Goal: Transaction & Acquisition: Purchase product/service

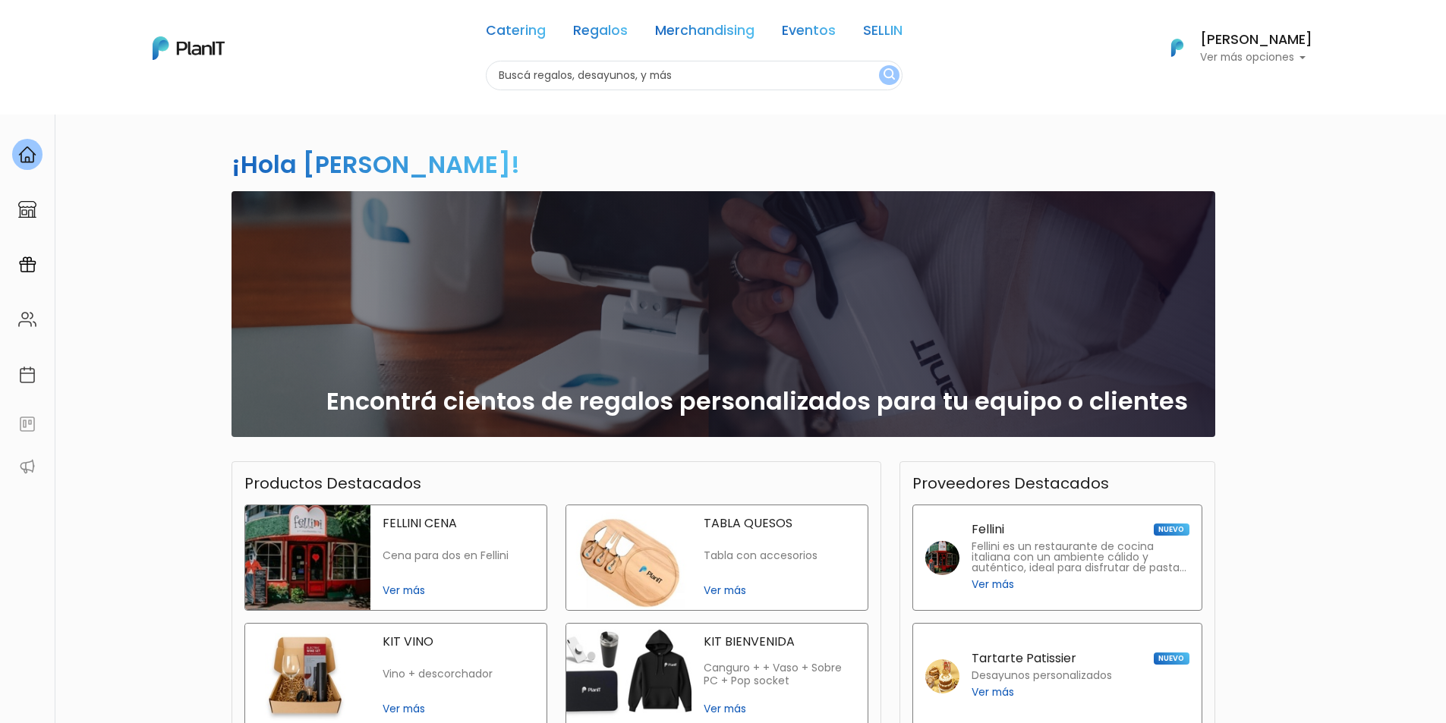
click at [768, 74] on input "text" at bounding box center [694, 76] width 417 height 30
type input "CONSERVADORA"
click at [879, 65] on button "submit" at bounding box center [889, 75] width 20 height 20
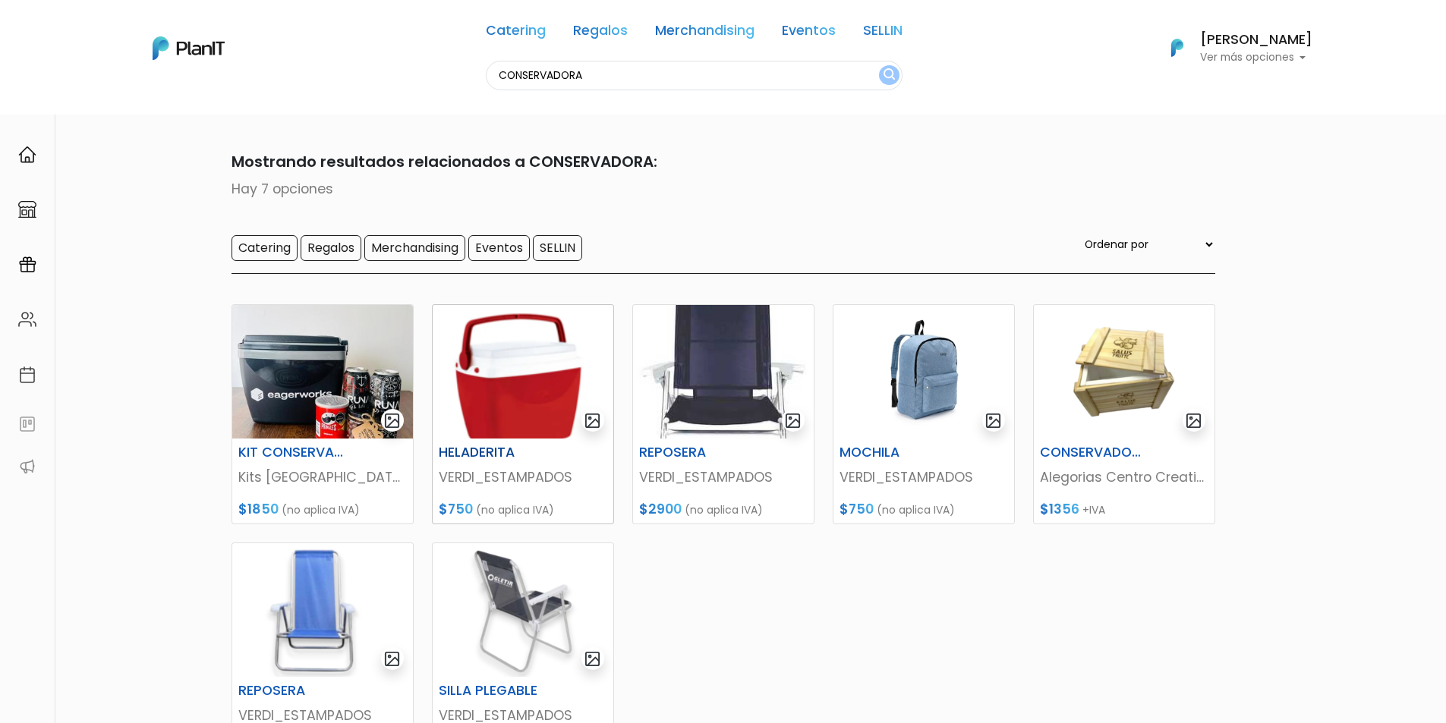
click at [540, 398] on img at bounding box center [523, 372] width 181 height 134
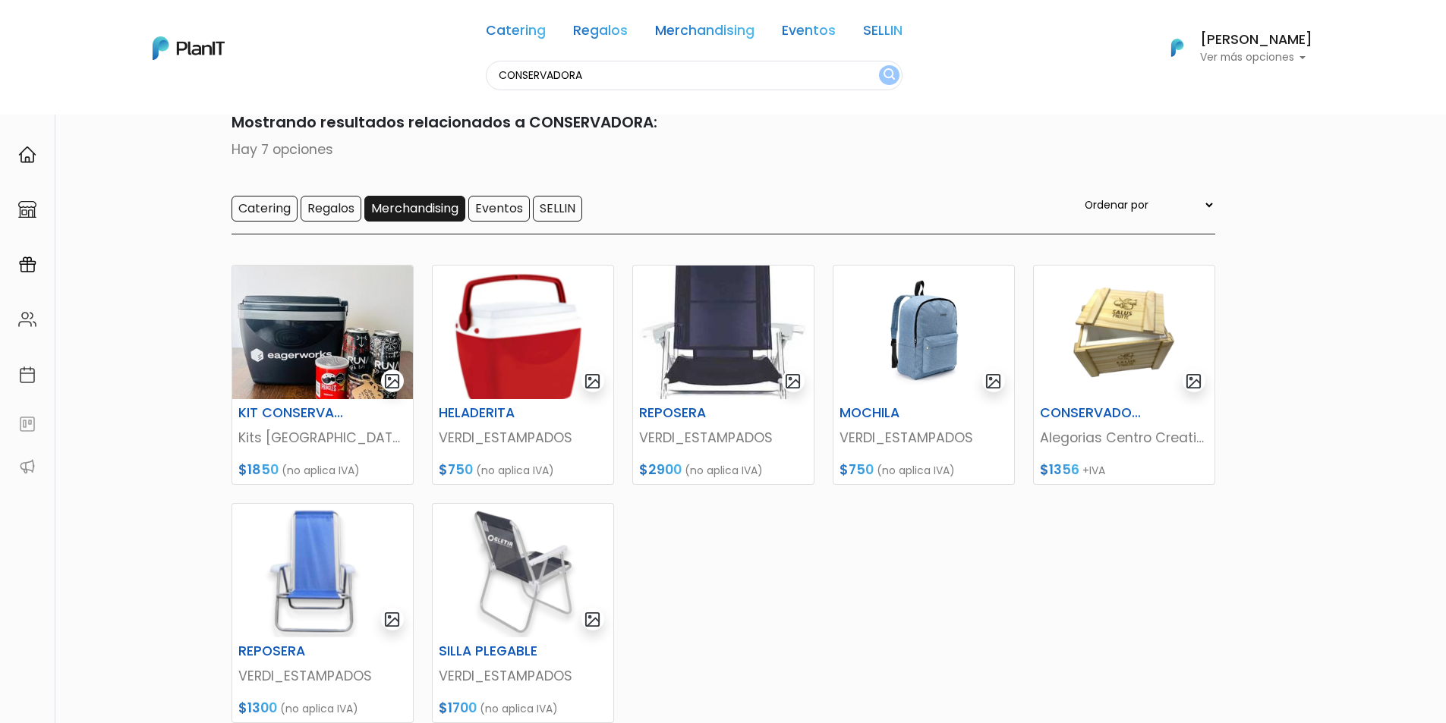
scroll to position [76, 0]
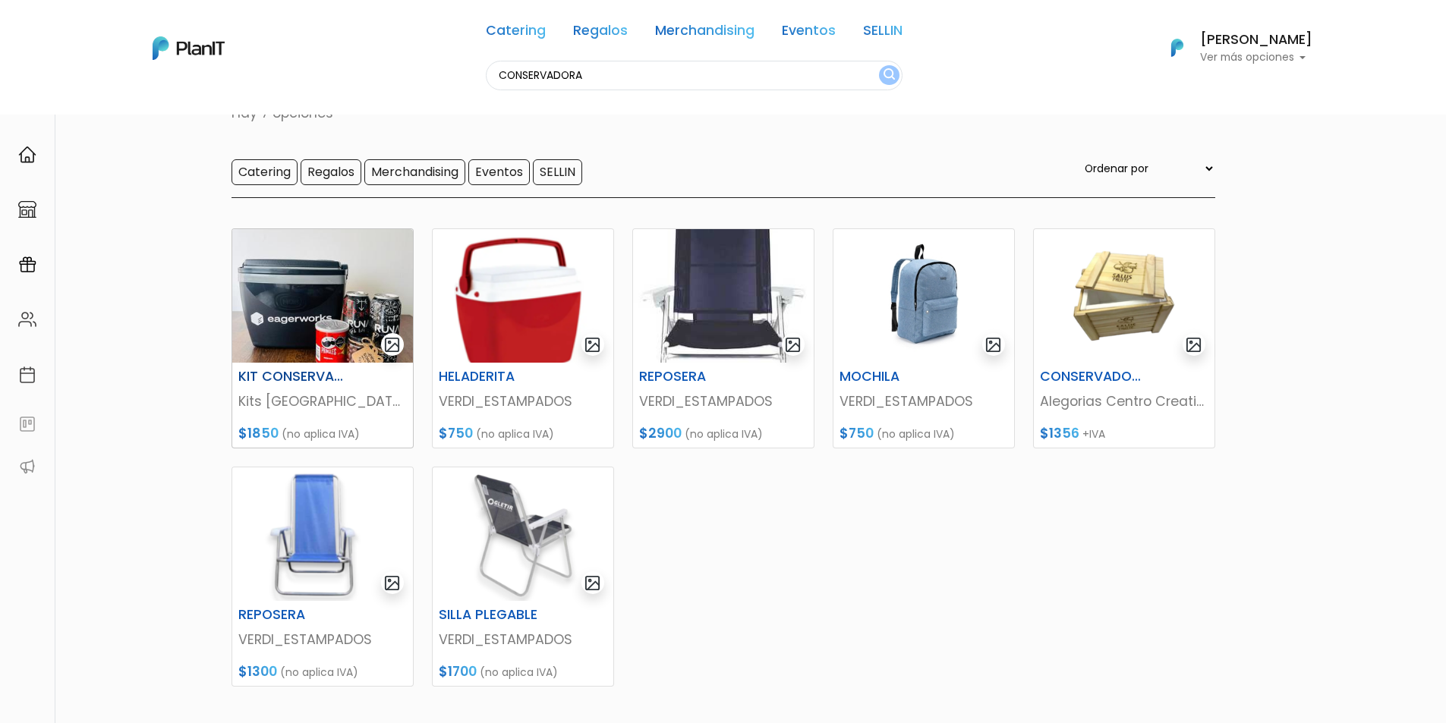
click at [342, 284] on img at bounding box center [322, 296] width 181 height 134
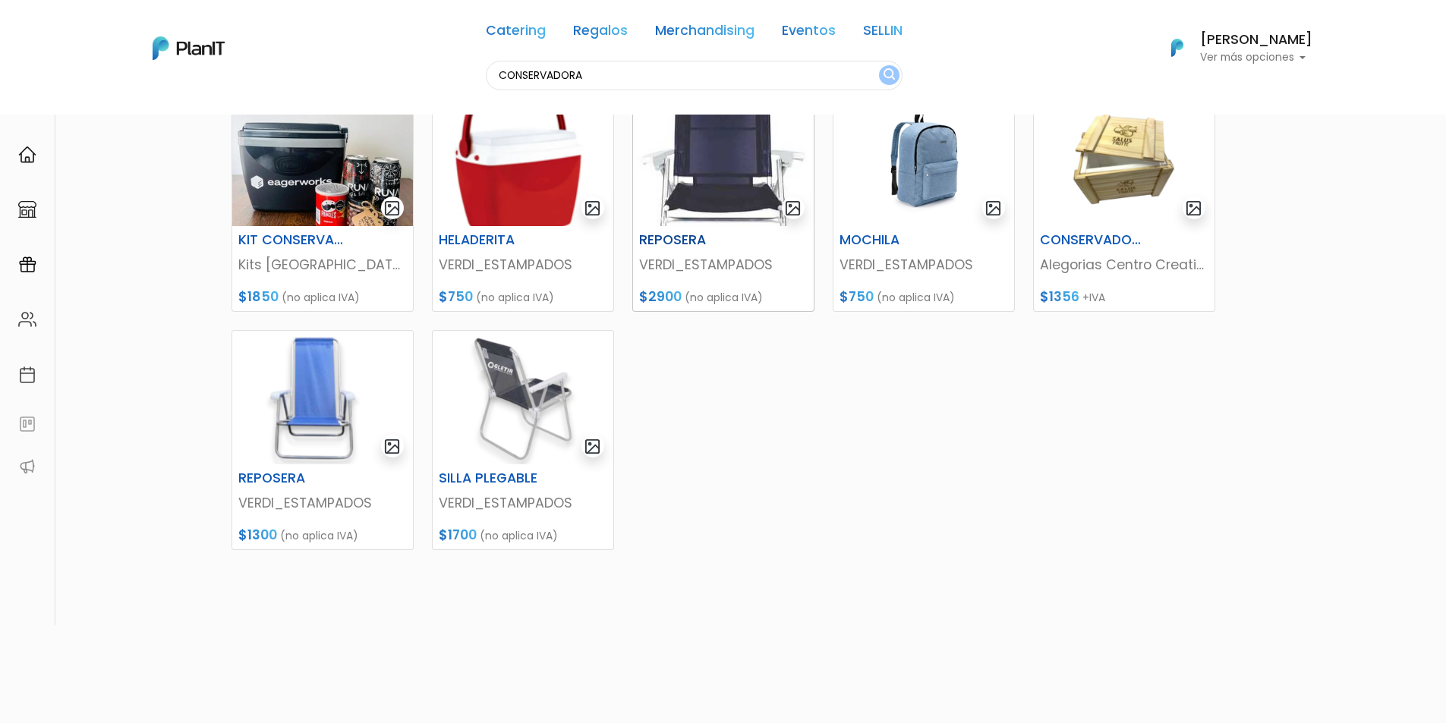
scroll to position [0, 0]
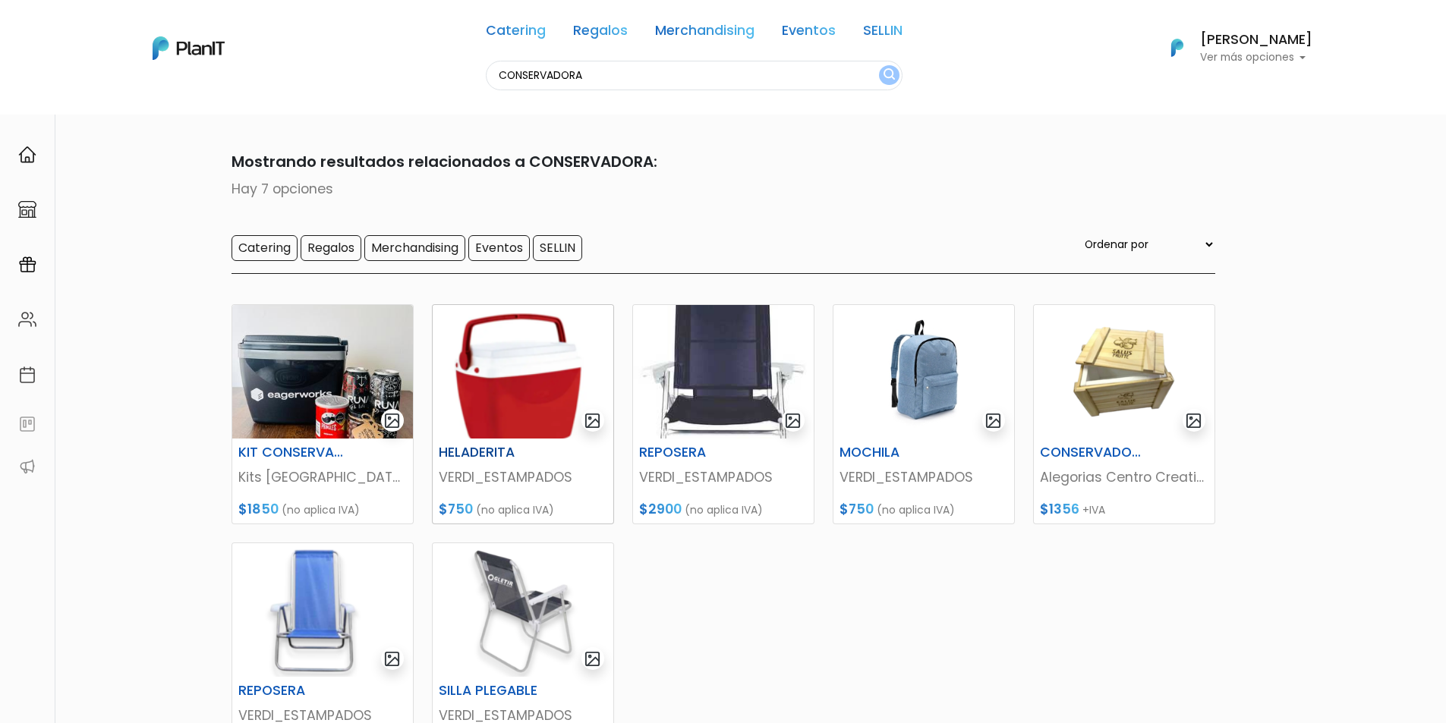
click at [565, 370] on img at bounding box center [523, 372] width 181 height 134
click at [599, 74] on input "CONSERVADORA" at bounding box center [694, 76] width 417 height 30
type input "HELADERA"
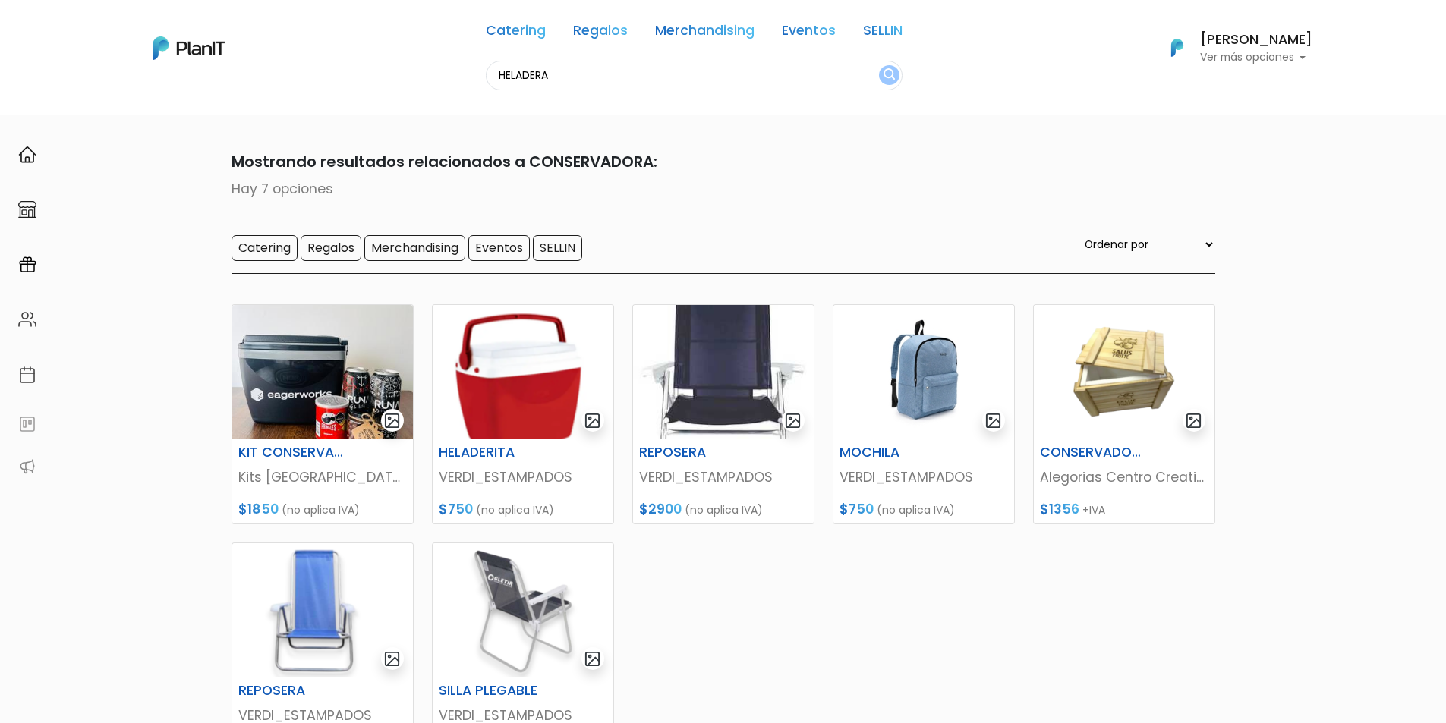
click at [879, 65] on button "submit" at bounding box center [889, 75] width 20 height 20
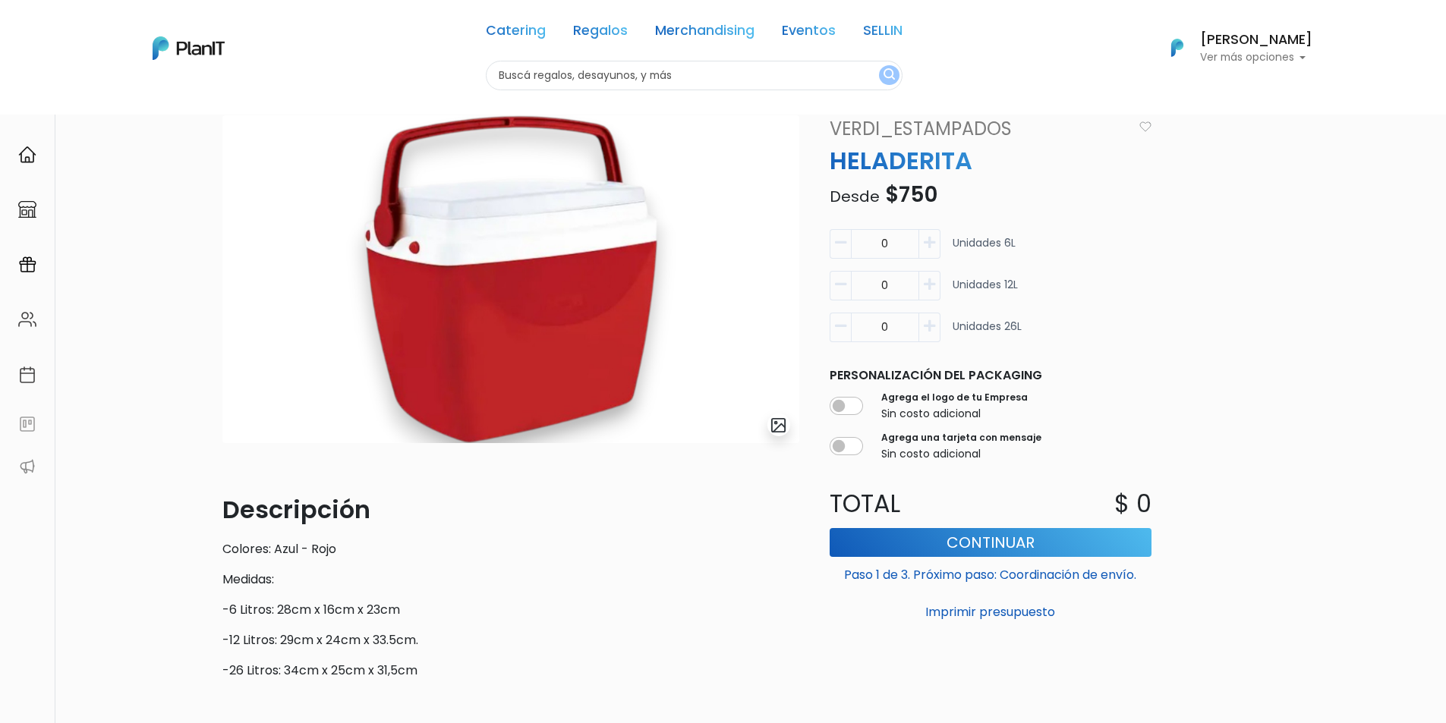
scroll to position [16, 0]
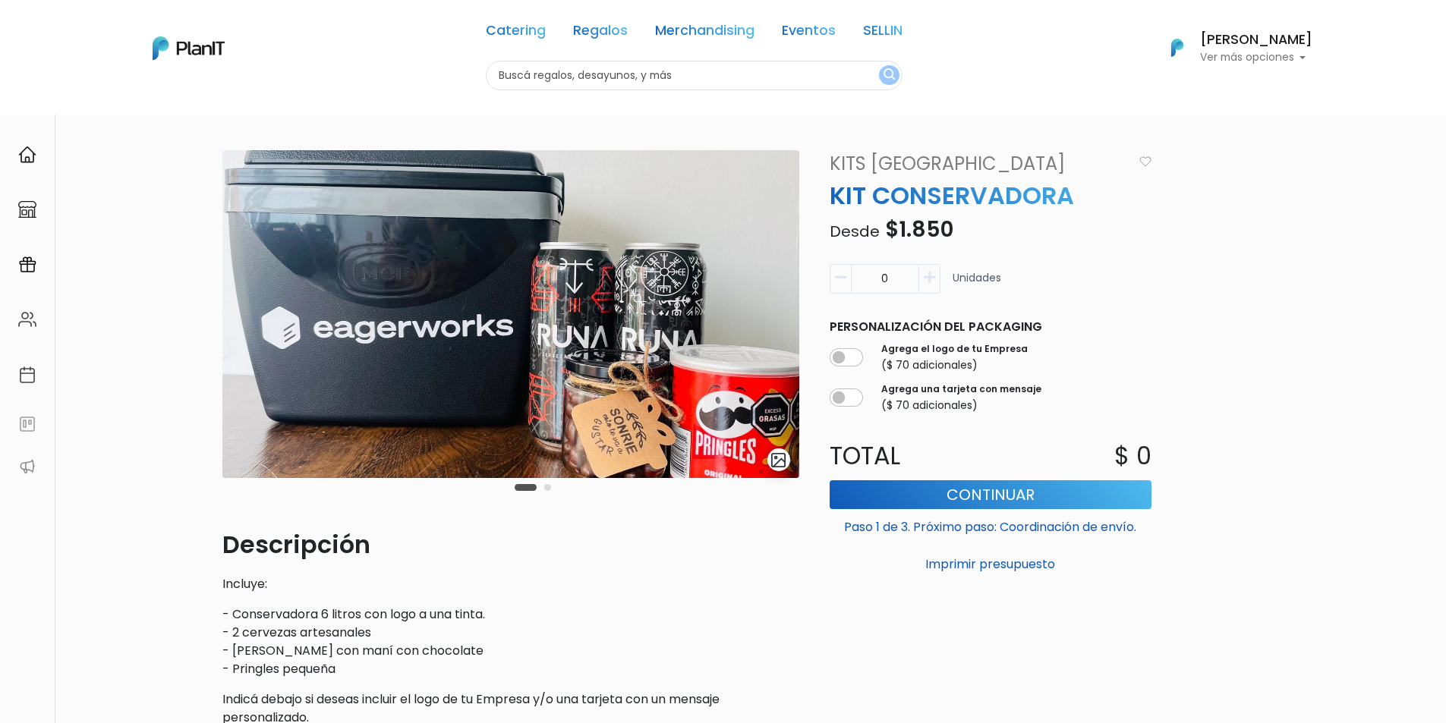
click at [548, 487] on button "Carousel Page 2" at bounding box center [547, 487] width 7 height 7
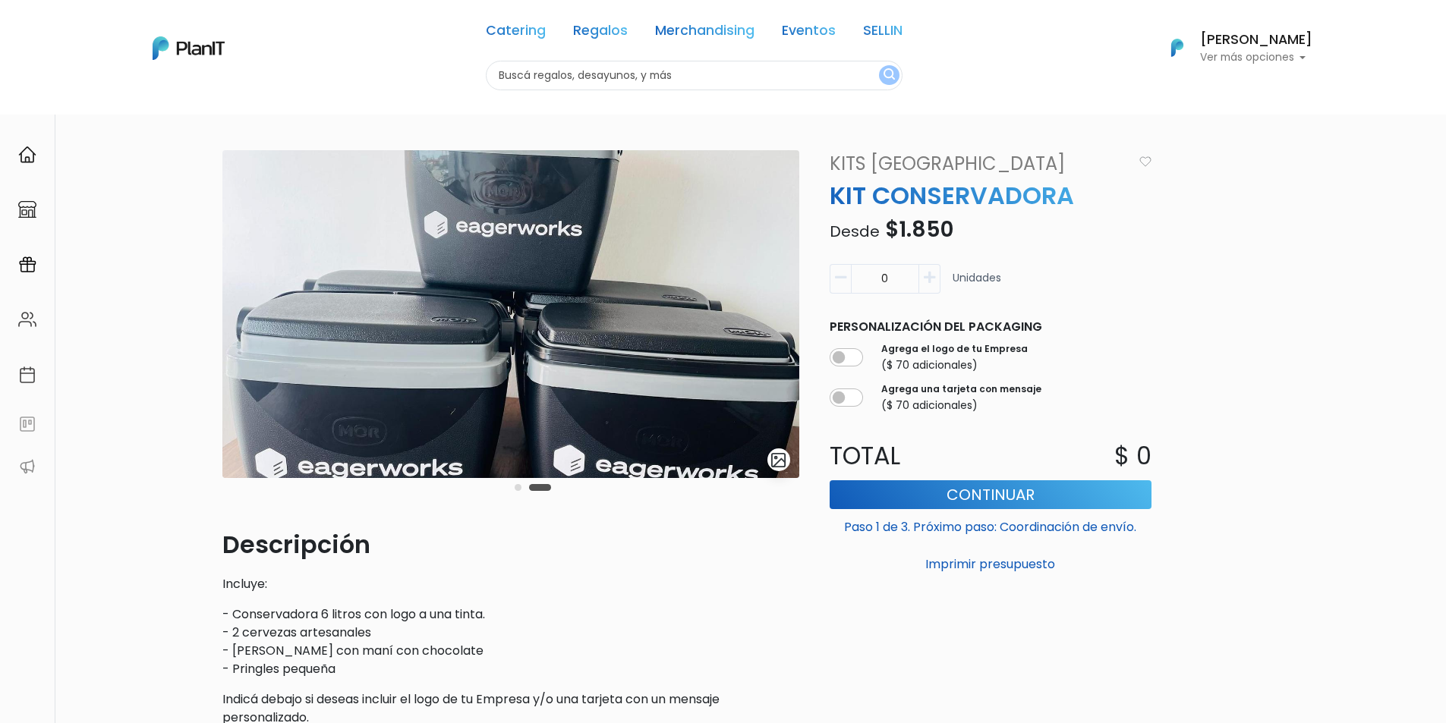
click at [641, 376] on img at bounding box center [510, 314] width 577 height 328
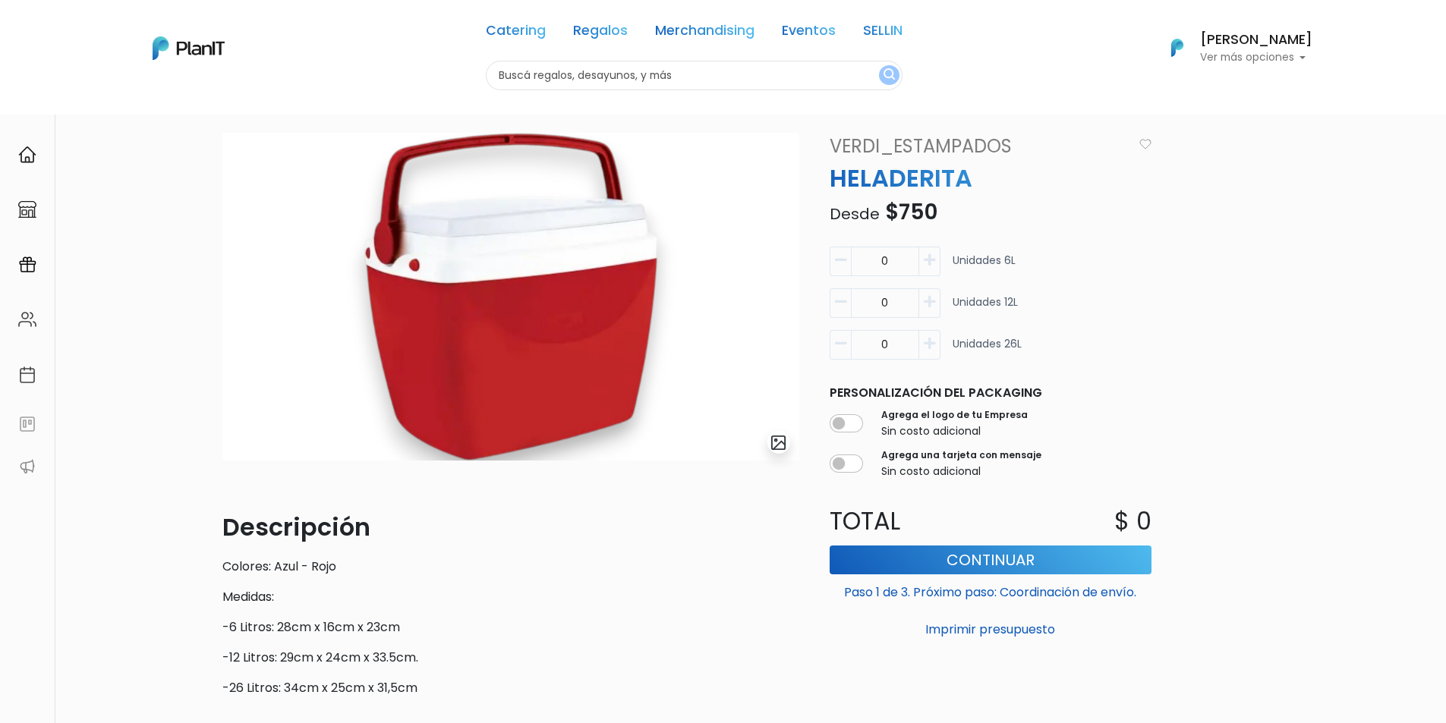
scroll to position [16, 0]
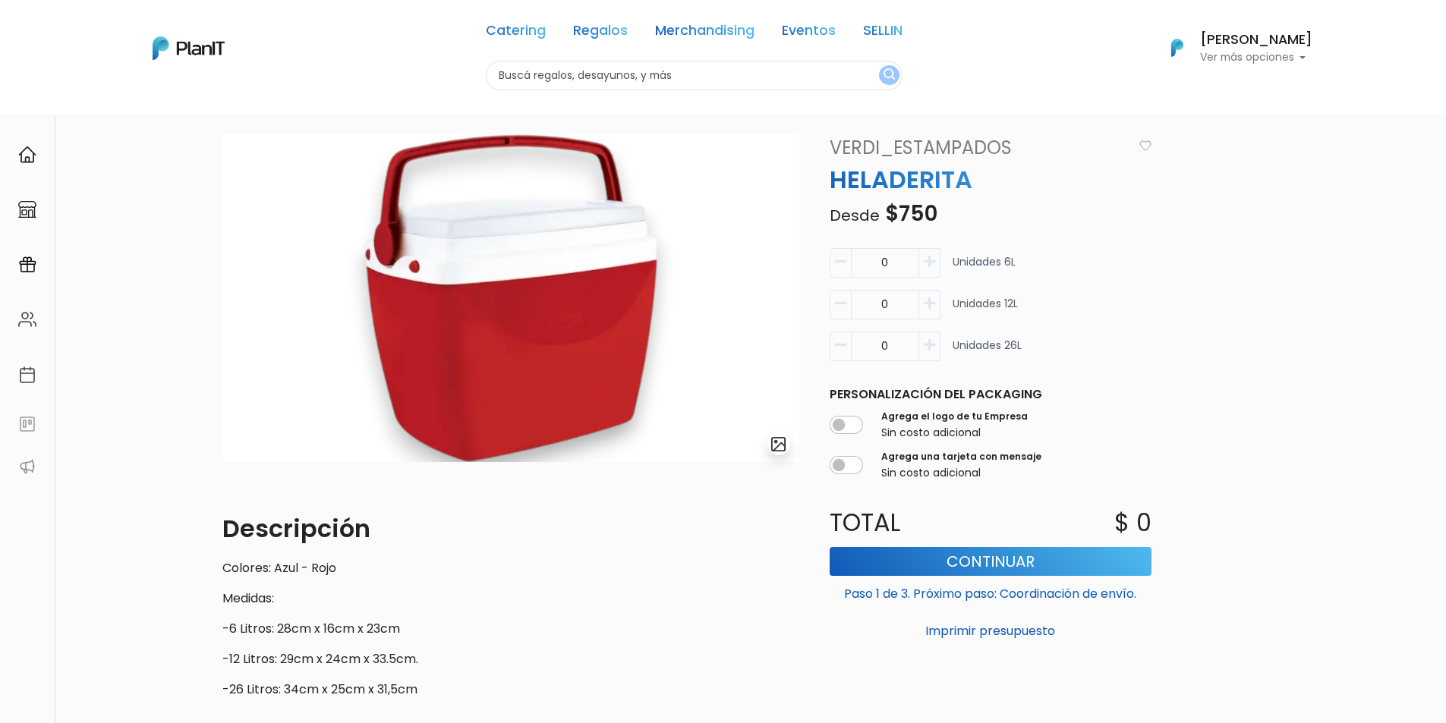
click at [908, 342] on input "0" at bounding box center [885, 347] width 68 height 30
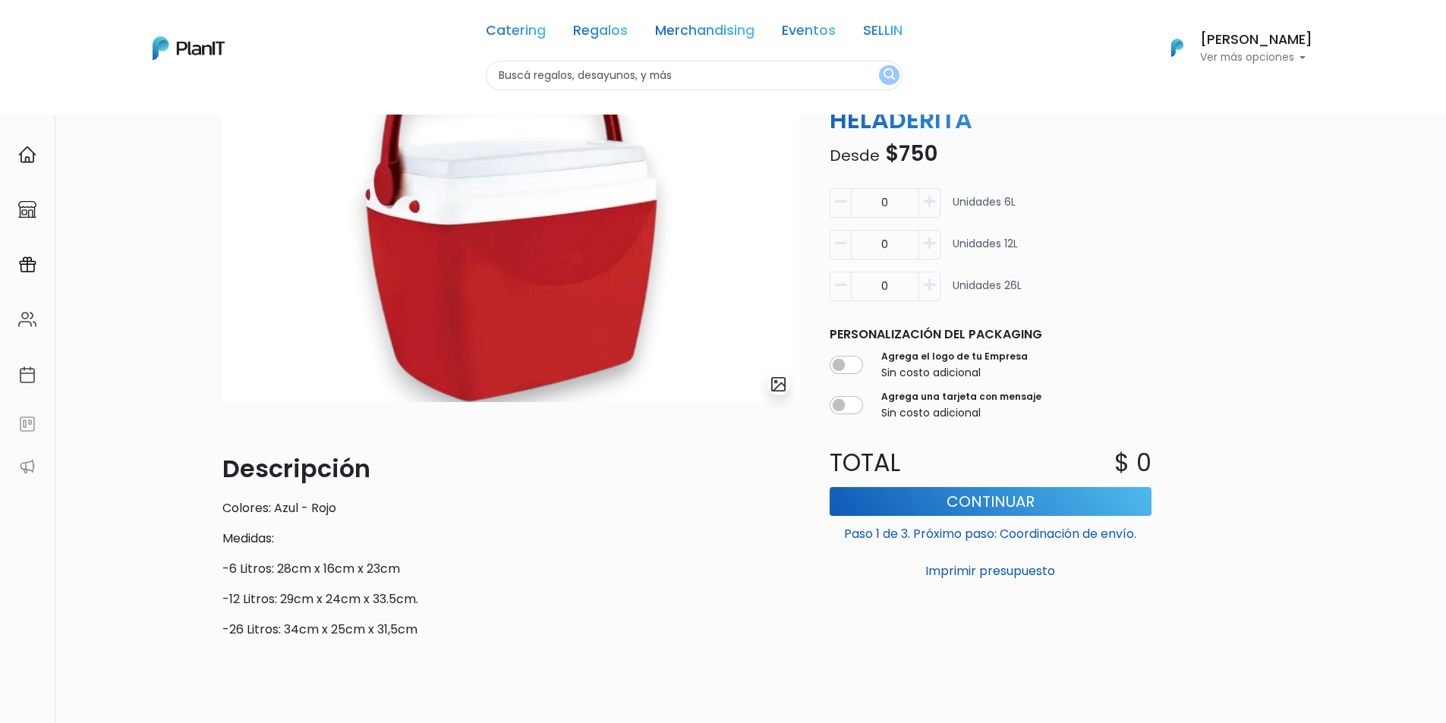
scroll to position [0, 0]
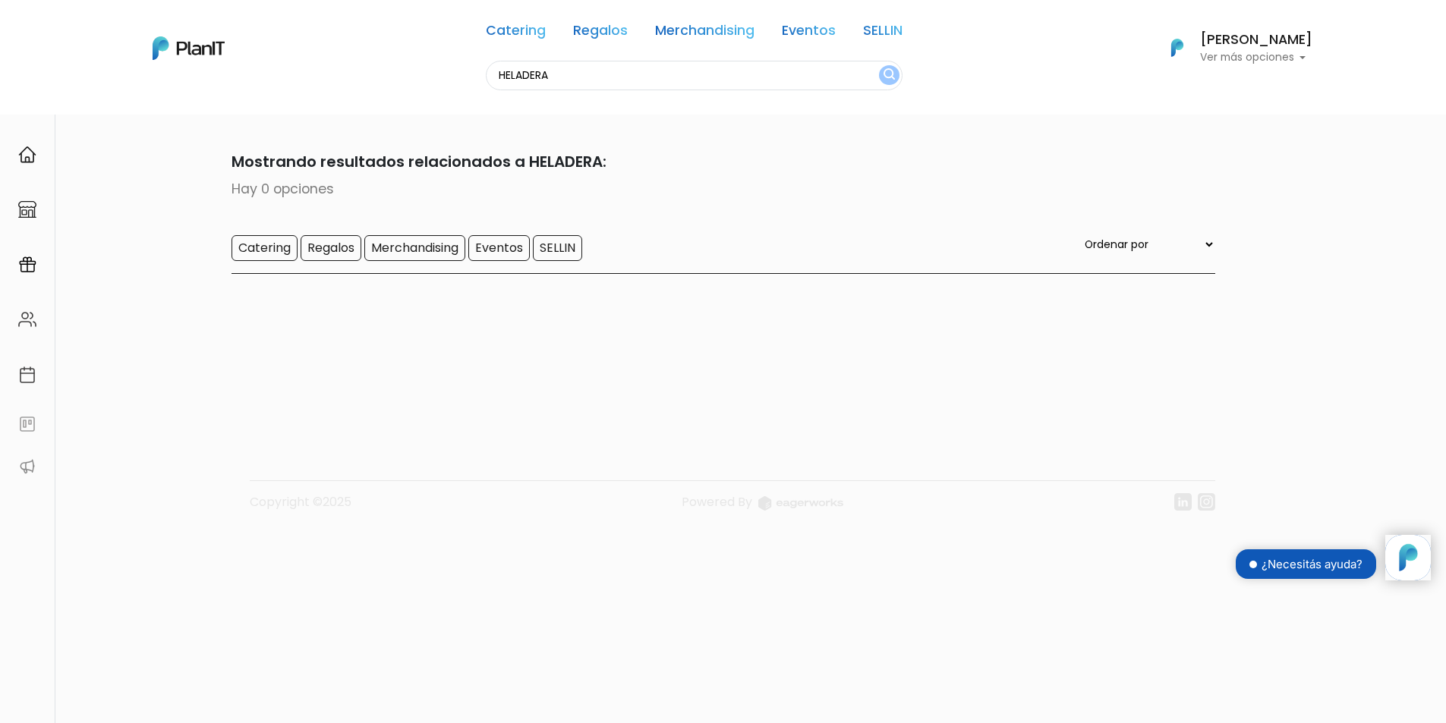
click at [644, 80] on input "HELADERA" at bounding box center [694, 76] width 417 height 30
type input "HELADERITA"
click at [879, 65] on button "submit" at bounding box center [889, 75] width 20 height 20
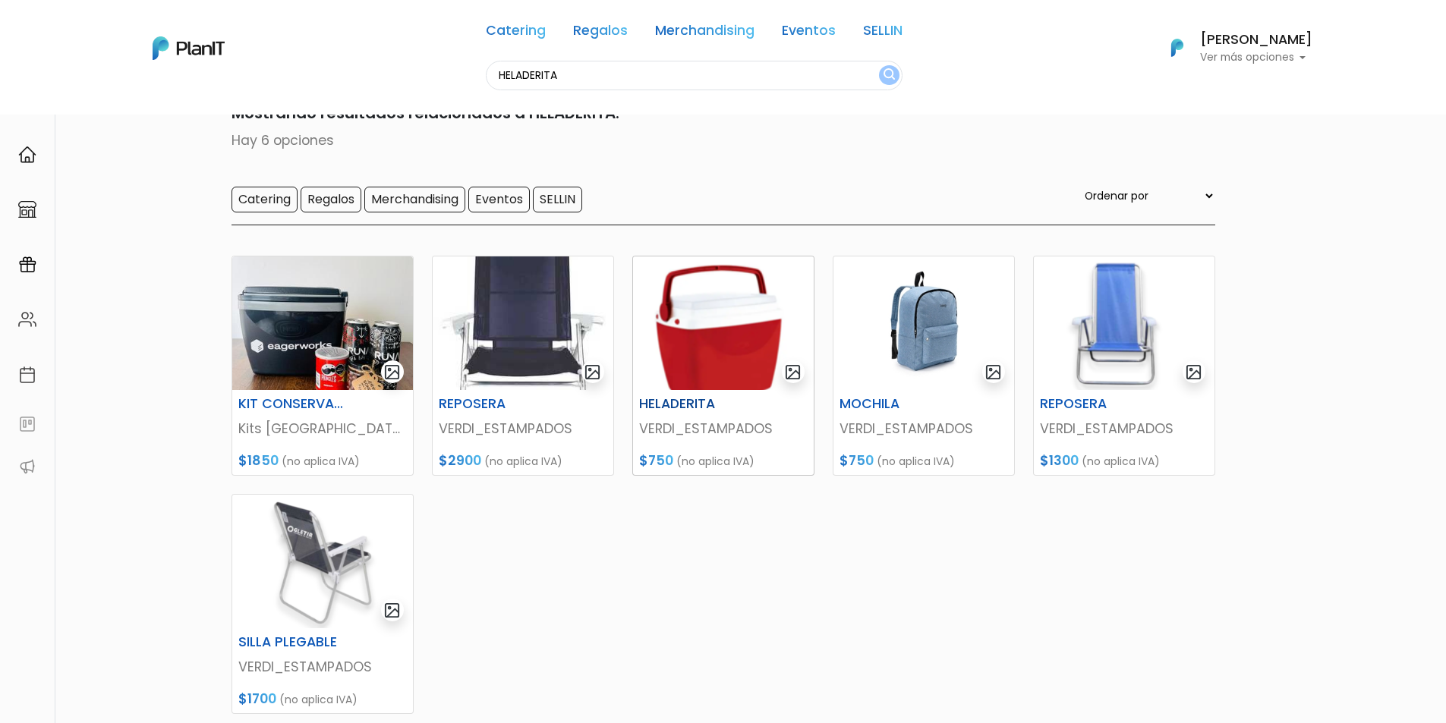
scroll to position [76, 0]
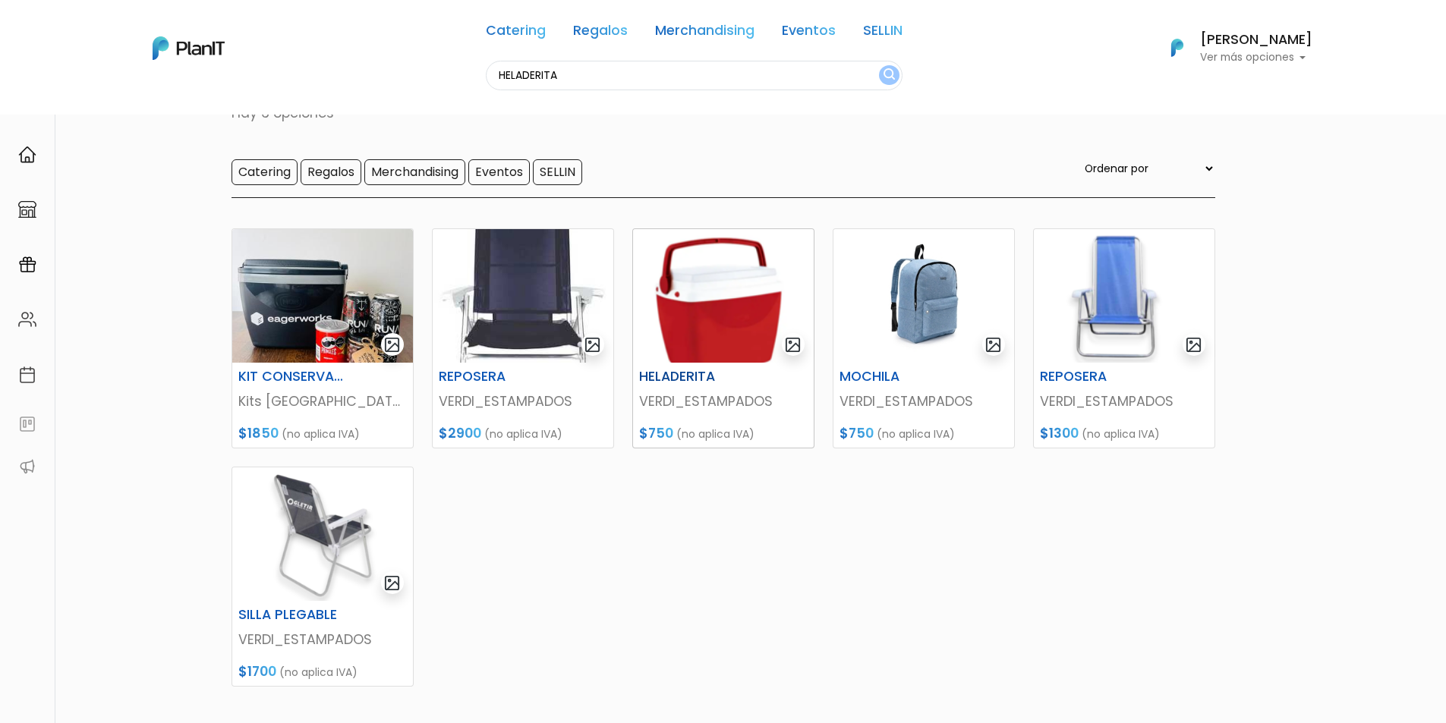
click at [706, 313] on img at bounding box center [723, 296] width 181 height 134
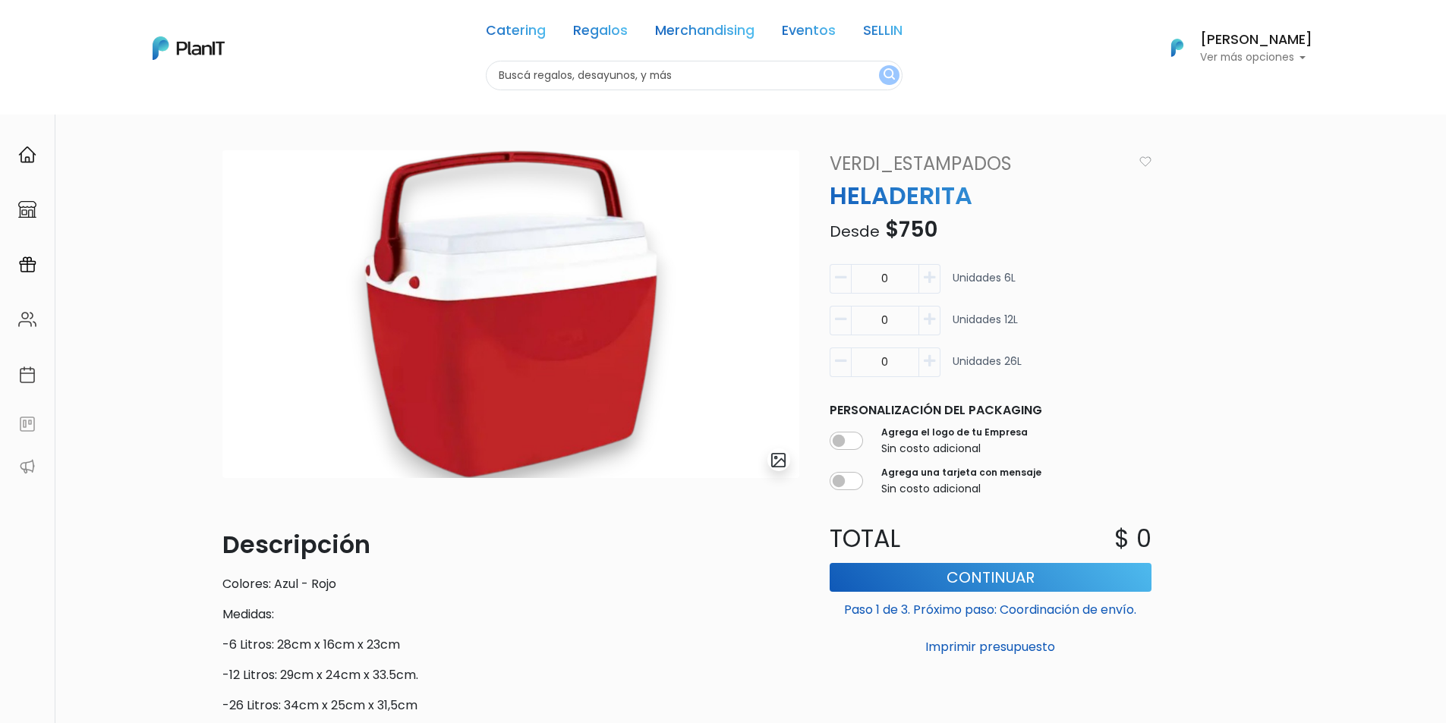
click at [1282, 49] on div "Mariana Cabrera Ver más opciones" at bounding box center [1256, 48] width 112 height 30
click at [1426, 139] on div "slide 1 of 1 Descripción Colores: Azul - Rojo Medidas: -6 Litros: 28cm x 16cm x…" at bounding box center [723, 502] width 1446 height 777
